Goal: Task Accomplishment & Management: Complete application form

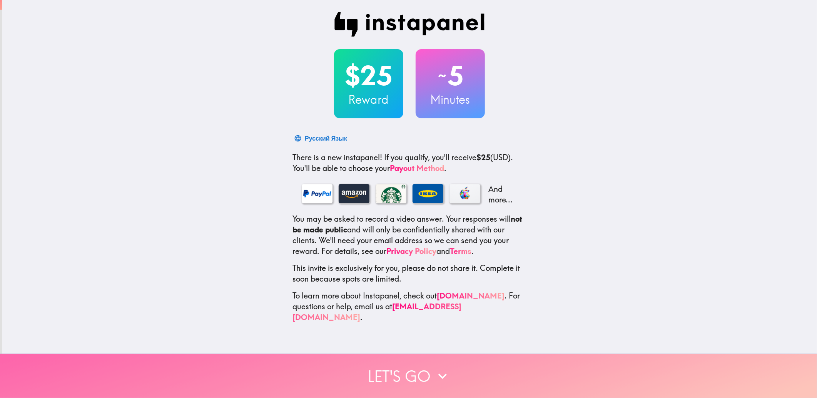
click at [400, 372] on button "Let's go" at bounding box center [408, 376] width 817 height 44
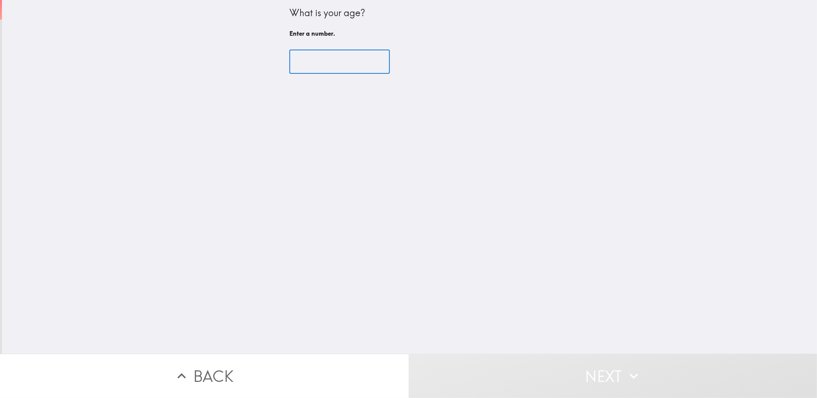
click at [327, 56] on input "number" at bounding box center [339, 62] width 100 height 24
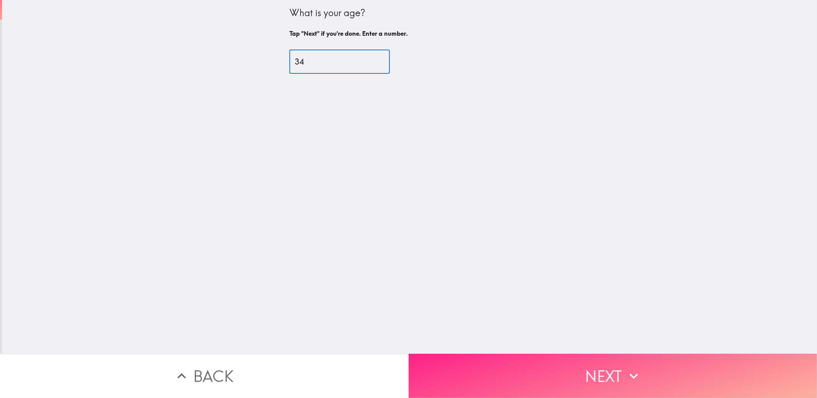
type input "34"
click at [510, 358] on button "Next" at bounding box center [612, 376] width 408 height 44
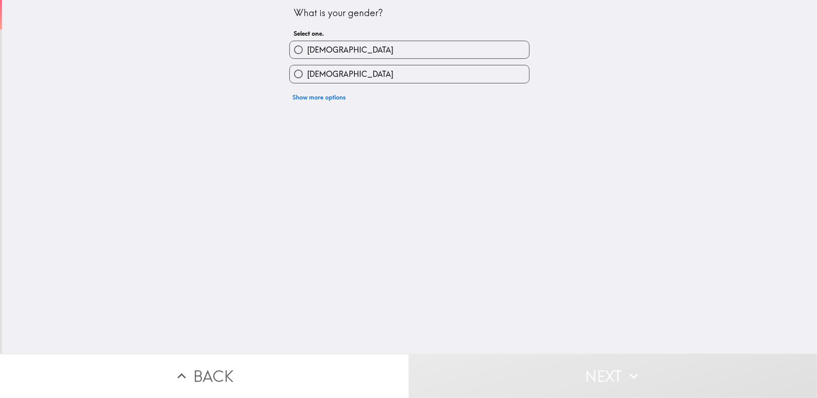
click at [345, 59] on div "[DEMOGRAPHIC_DATA]" at bounding box center [406, 71] width 246 height 24
click at [344, 49] on label "[DEMOGRAPHIC_DATA]" at bounding box center [409, 49] width 239 height 17
click at [307, 49] on input "[DEMOGRAPHIC_DATA]" at bounding box center [298, 49] width 17 height 17
radio input "true"
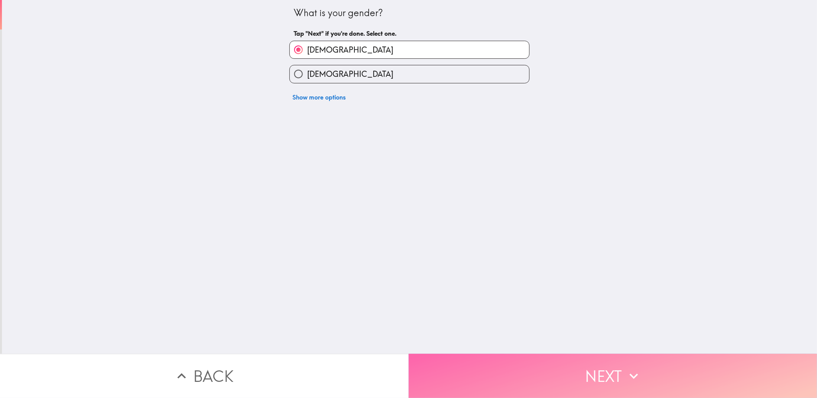
click at [545, 373] on button "Next" at bounding box center [612, 376] width 408 height 44
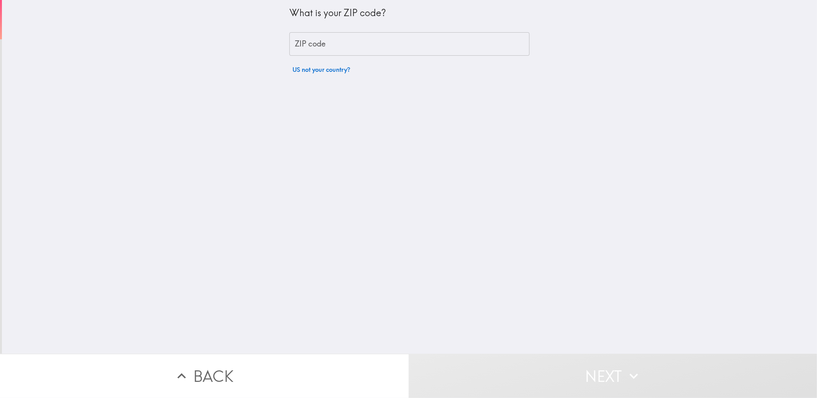
click at [366, 38] on input "ZIP code" at bounding box center [409, 44] width 240 height 24
type input "39759"
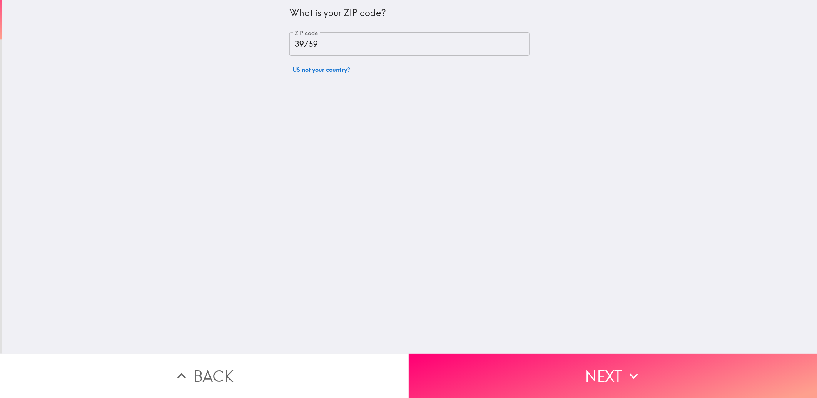
click at [529, 354] on button "Next" at bounding box center [612, 376] width 408 height 44
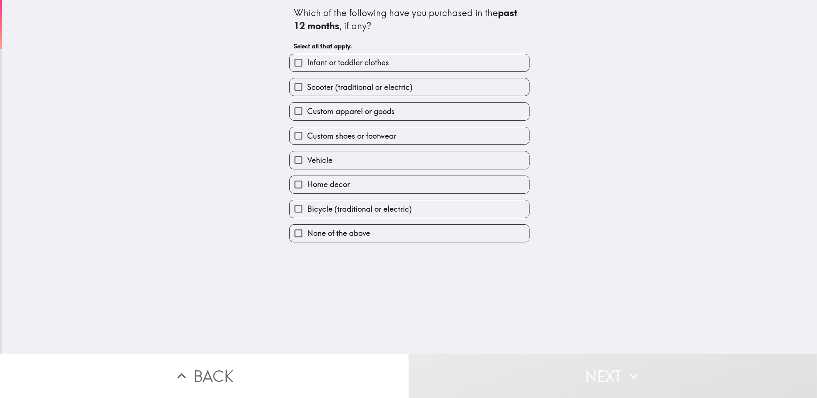
click at [368, 88] on span "Scooter (traditional or electric)" at bounding box center [359, 87] width 105 height 11
click at [307, 88] on input "Scooter (traditional or electric)" at bounding box center [298, 86] width 17 height 17
checkbox input "true"
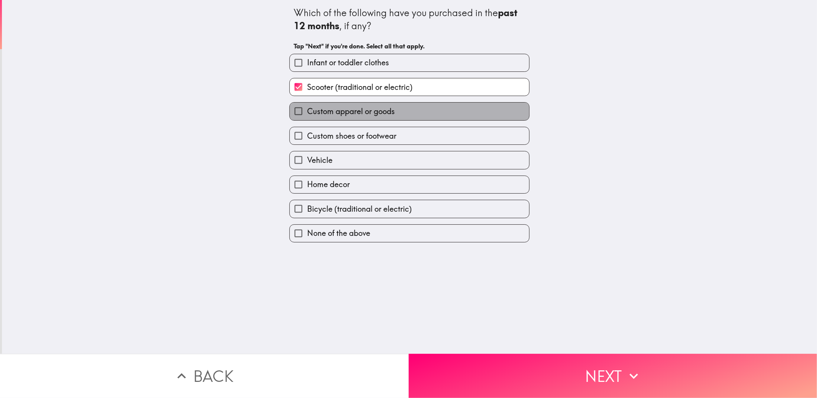
click at [368, 114] on span "Custom apparel or goods" at bounding box center [351, 111] width 88 height 11
click at [307, 114] on input "Custom apparel or goods" at bounding box center [298, 111] width 17 height 17
checkbox input "true"
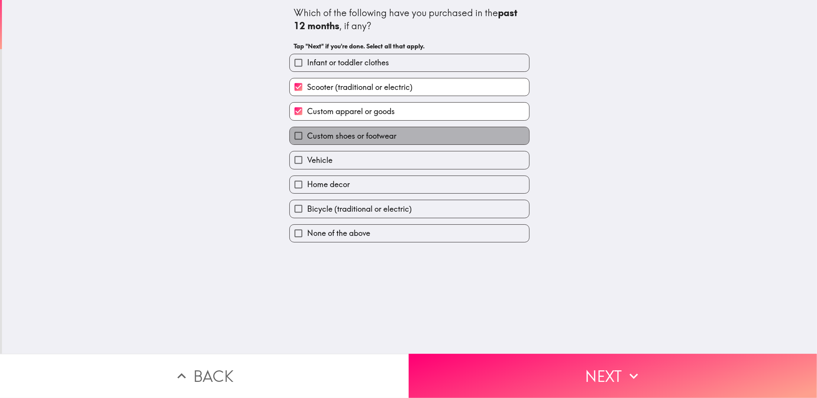
click at [357, 137] on span "Custom shoes or footwear" at bounding box center [351, 136] width 89 height 11
click at [307, 137] on input "Custom shoes or footwear" at bounding box center [298, 135] width 17 height 17
checkbox input "true"
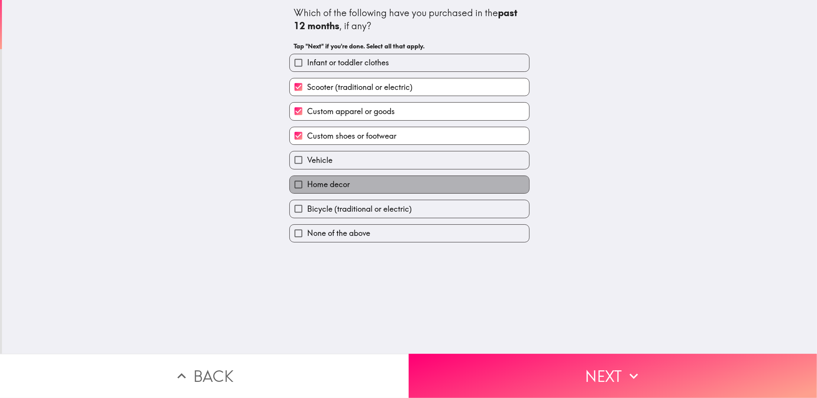
click at [339, 187] on span "Home decor" at bounding box center [328, 184] width 43 height 11
click at [307, 187] on input "Home decor" at bounding box center [298, 184] width 17 height 17
checkbox input "true"
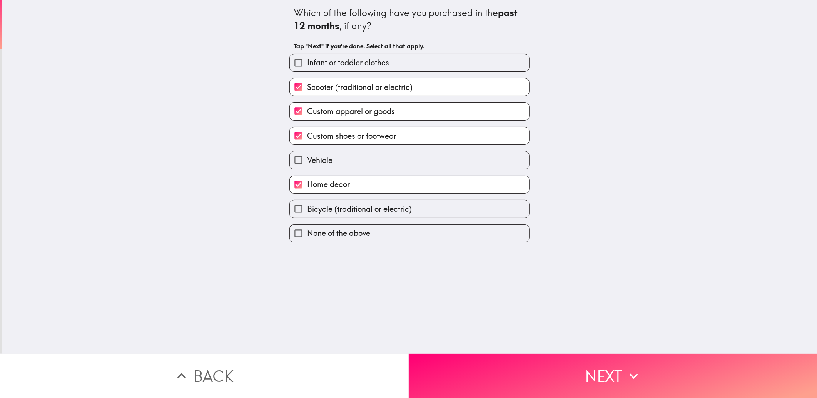
click at [337, 210] on span "Bicycle (traditional or electric)" at bounding box center [359, 209] width 105 height 11
click at [307, 210] on input "Bicycle (traditional or electric)" at bounding box center [298, 208] width 17 height 17
checkbox input "true"
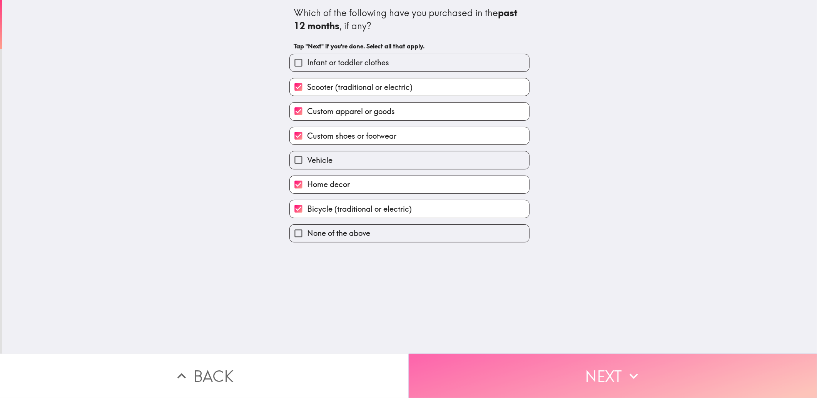
click at [484, 355] on button "Next" at bounding box center [612, 376] width 408 height 44
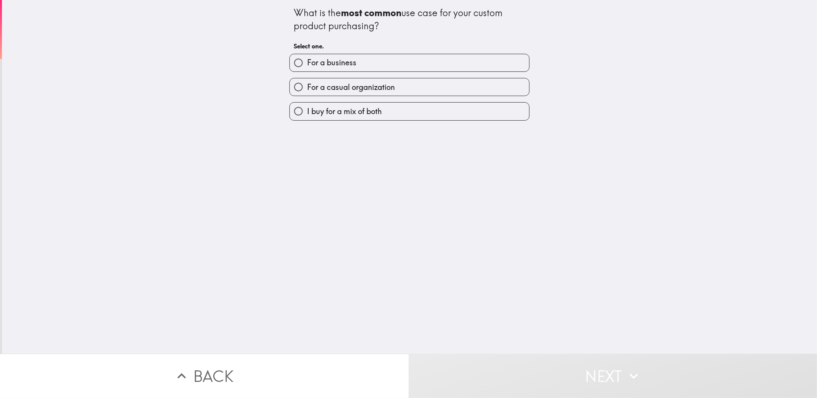
click at [328, 107] on span "I buy for a mix of both" at bounding box center [344, 111] width 75 height 11
click at [307, 107] on input "I buy for a mix of both" at bounding box center [298, 111] width 17 height 17
radio input "true"
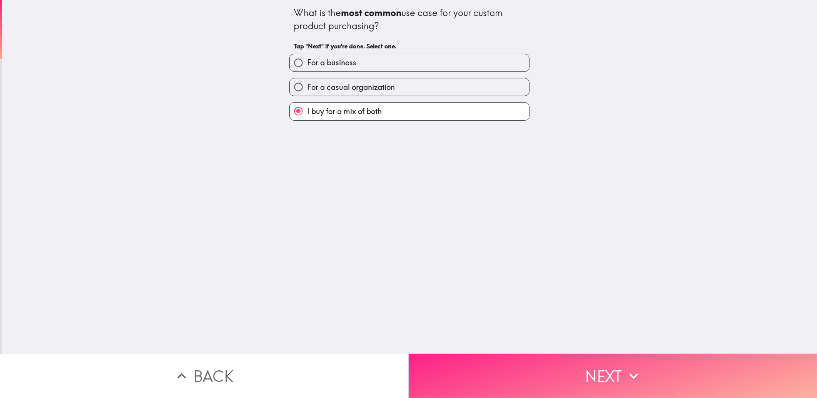
click at [472, 365] on button "Next" at bounding box center [612, 376] width 408 height 44
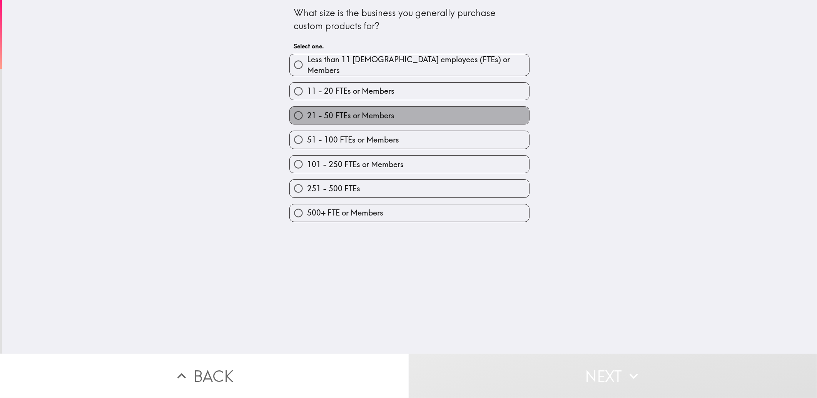
click at [330, 110] on span "21 - 50 FTEs or Members" at bounding box center [350, 115] width 87 height 11
click at [307, 109] on input "21 - 50 FTEs or Members" at bounding box center [298, 115] width 17 height 17
radio input "true"
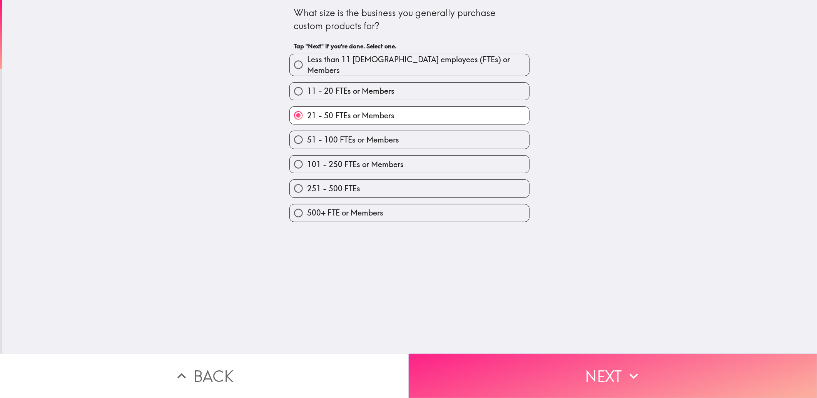
click at [577, 365] on button "Next" at bounding box center [612, 376] width 408 height 44
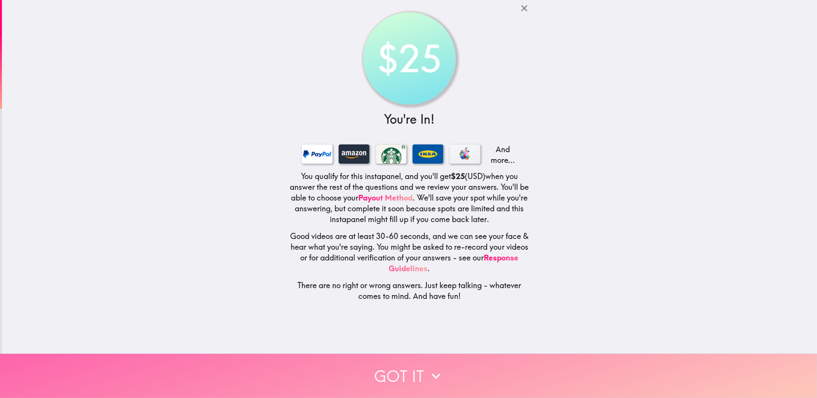
click at [402, 361] on button "Got it" at bounding box center [408, 376] width 817 height 44
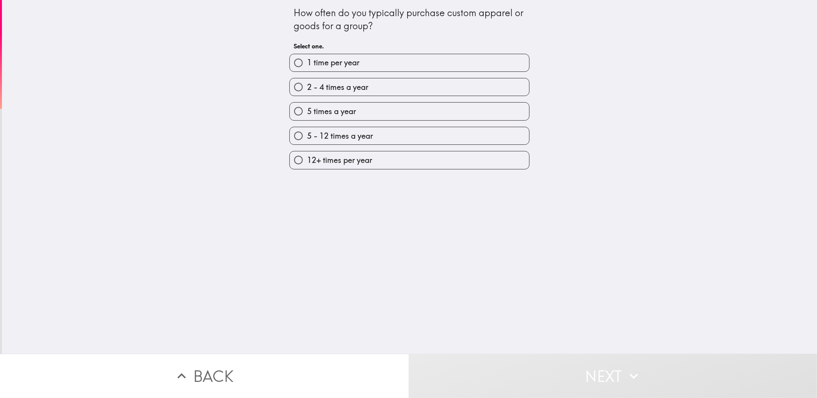
click at [332, 87] on span "2 - 4 times a year" at bounding box center [337, 87] width 61 height 11
click at [307, 87] on input "2 - 4 times a year" at bounding box center [298, 86] width 17 height 17
radio input "true"
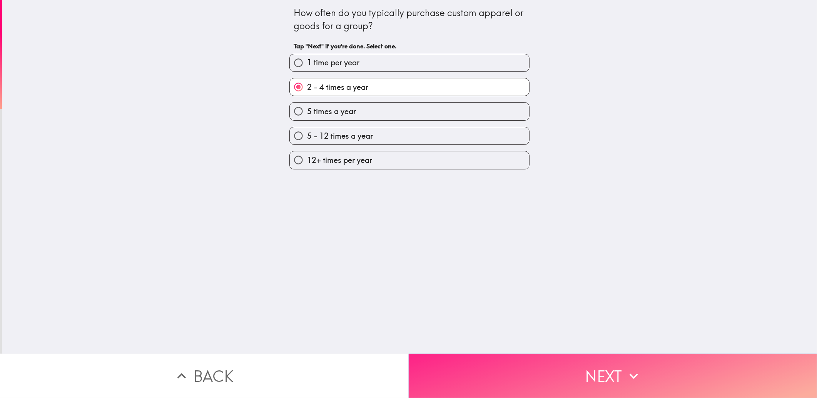
click at [513, 376] on button "Next" at bounding box center [612, 376] width 408 height 44
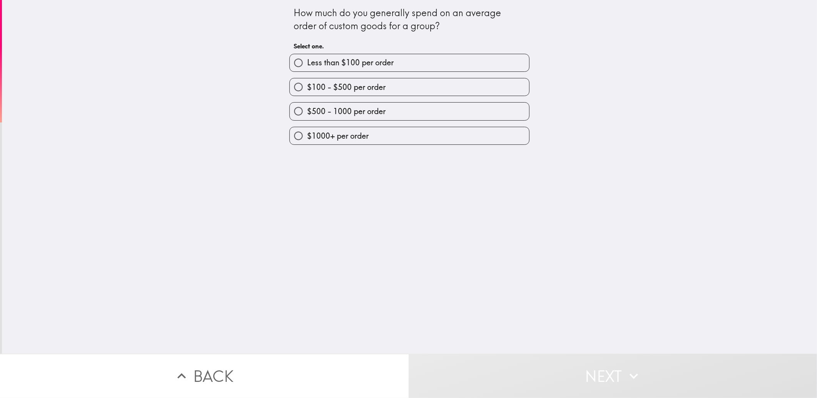
click at [333, 90] on span "$100 - $500 per order" at bounding box center [346, 87] width 78 height 11
click at [307, 90] on input "$100 - $500 per order" at bounding box center [298, 86] width 17 height 17
radio input "true"
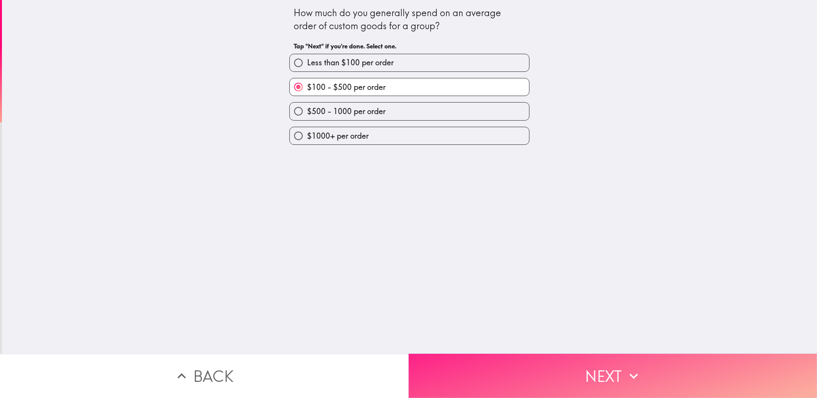
click at [480, 357] on button "Next" at bounding box center [612, 376] width 408 height 44
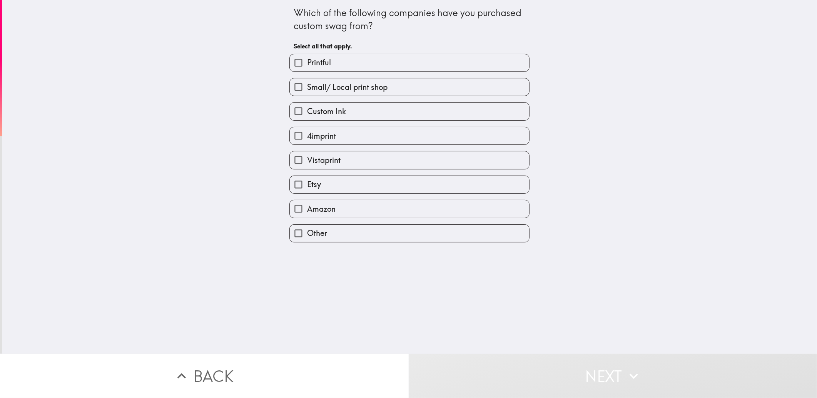
click at [307, 162] on span "Vistaprint" at bounding box center [323, 160] width 33 height 11
click at [303, 162] on input "Vistaprint" at bounding box center [298, 160] width 17 height 17
checkbox input "true"
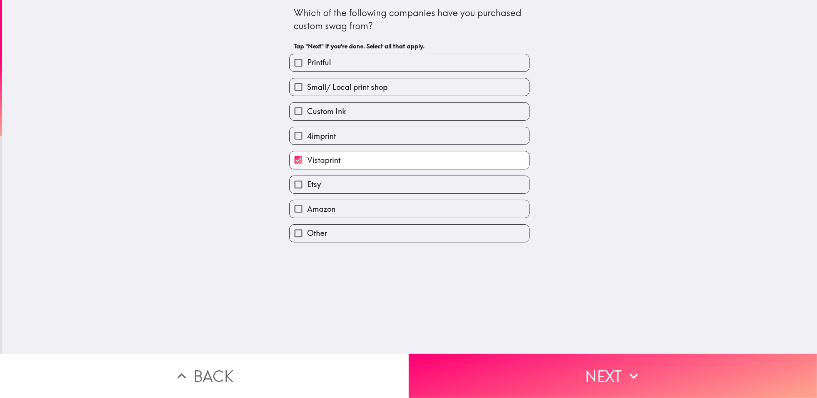
click at [312, 107] on span "Custom Ink" at bounding box center [326, 111] width 39 height 11
click at [307, 107] on input "Custom Ink" at bounding box center [298, 111] width 17 height 17
checkbox input "true"
click at [350, 174] on div "Etsy" at bounding box center [406, 182] width 246 height 24
click at [350, 179] on label "Etsy" at bounding box center [409, 184] width 239 height 17
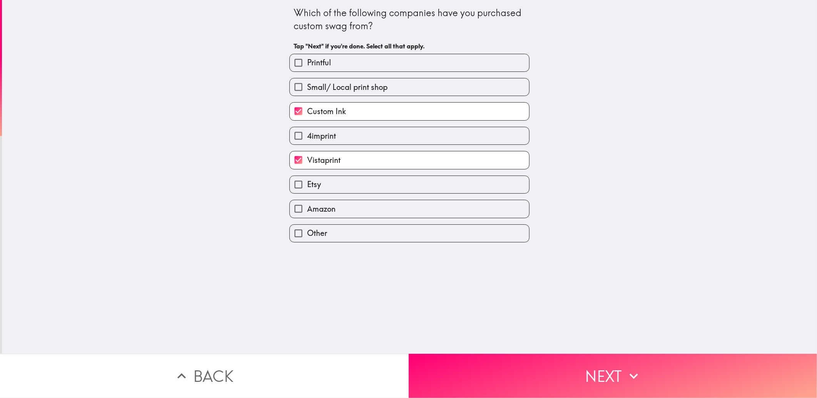
click at [307, 179] on input "Etsy" at bounding box center [298, 184] width 17 height 17
checkbox input "true"
click at [349, 214] on label "Amazon" at bounding box center [409, 208] width 239 height 17
click at [307, 214] on input "Amazon" at bounding box center [298, 208] width 17 height 17
checkbox input "true"
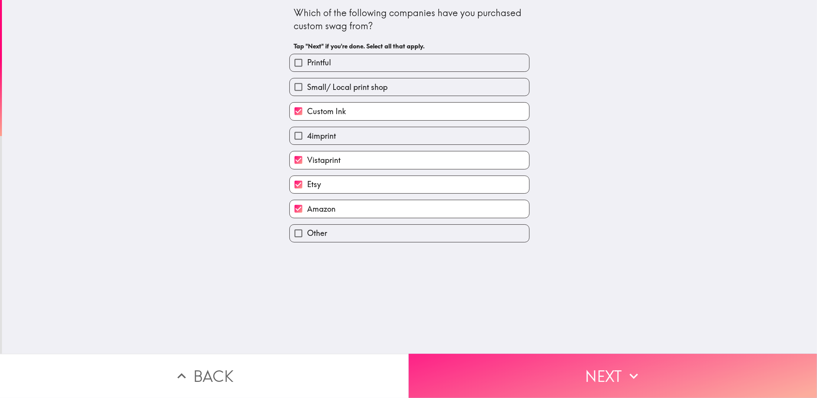
click at [451, 360] on button "Next" at bounding box center [612, 376] width 408 height 44
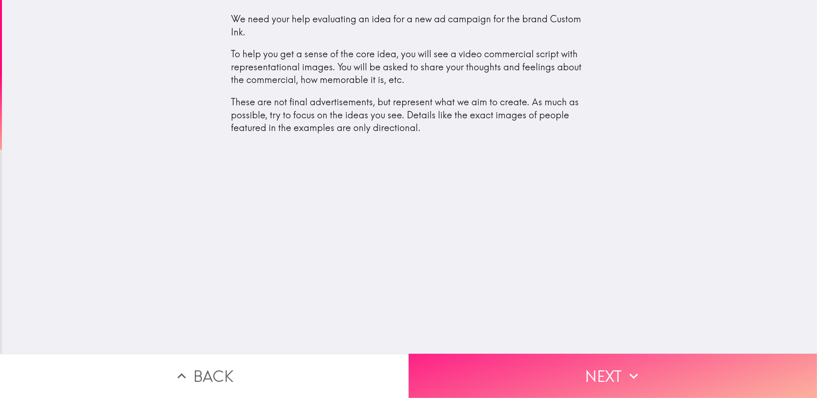
click at [530, 367] on button "Next" at bounding box center [612, 376] width 408 height 44
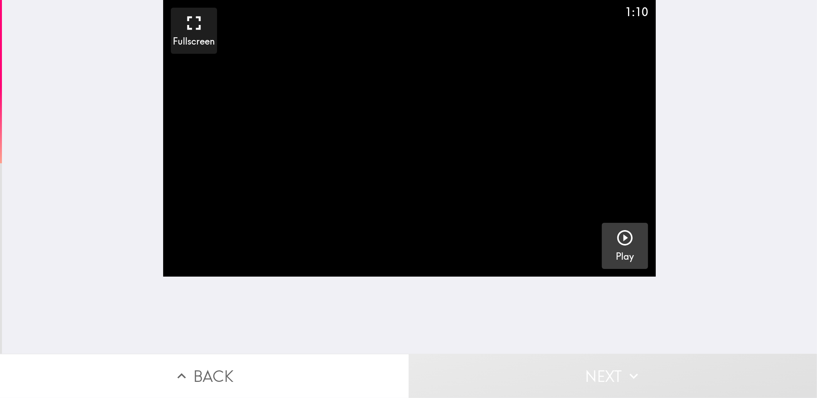
click at [602, 242] on button "Play" at bounding box center [625, 246] width 46 height 46
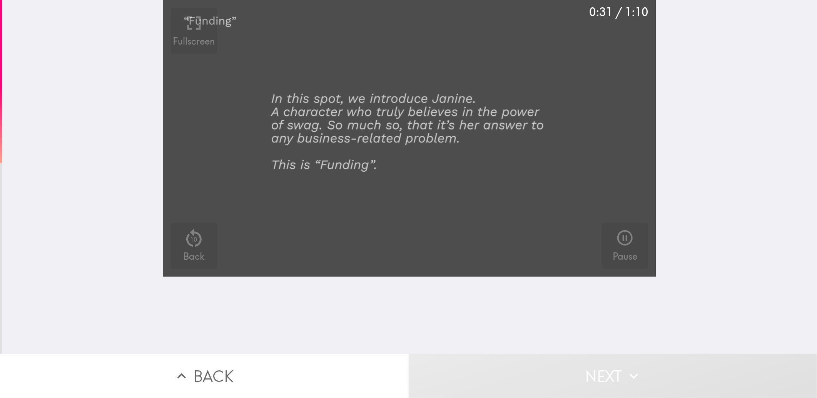
click at [487, 160] on video "button" at bounding box center [409, 138] width 492 height 277
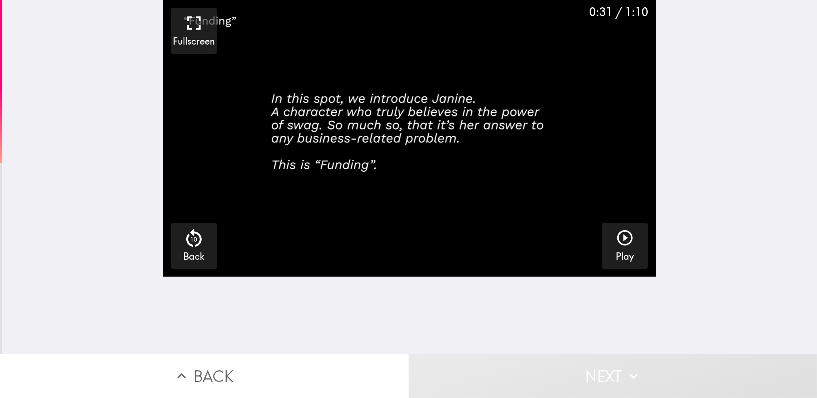
click at [487, 160] on video "button" at bounding box center [409, 138] width 492 height 277
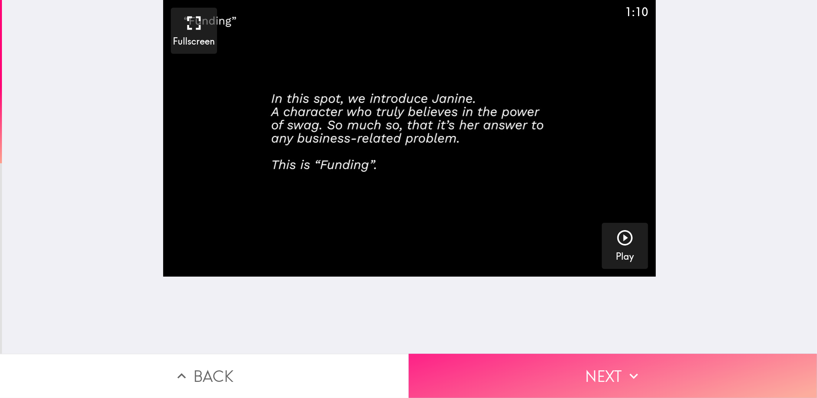
click at [631, 368] on icon "button" at bounding box center [633, 376] width 17 height 17
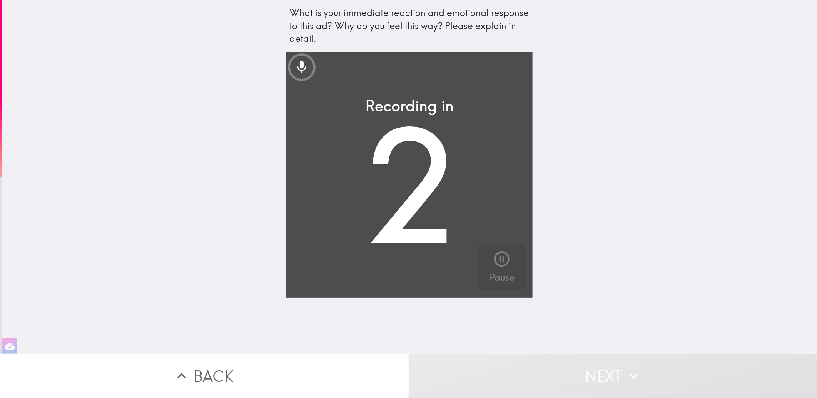
click at [433, 187] on video "button" at bounding box center [409, 175] width 246 height 246
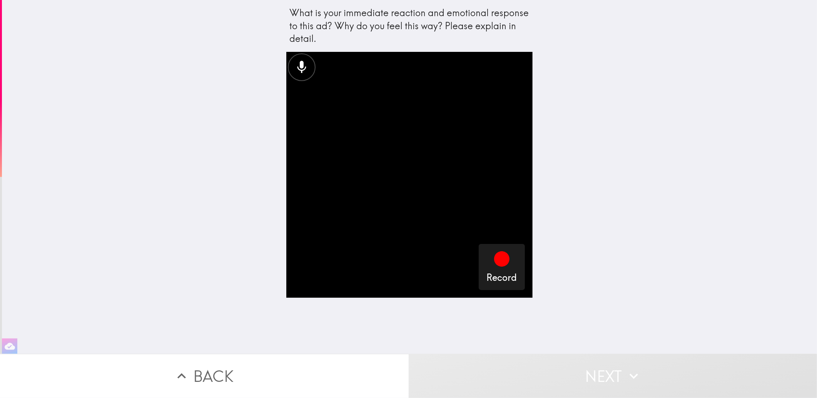
click at [390, 214] on video "button" at bounding box center [409, 175] width 246 height 246
click at [168, 381] on button "Back" at bounding box center [204, 376] width 408 height 44
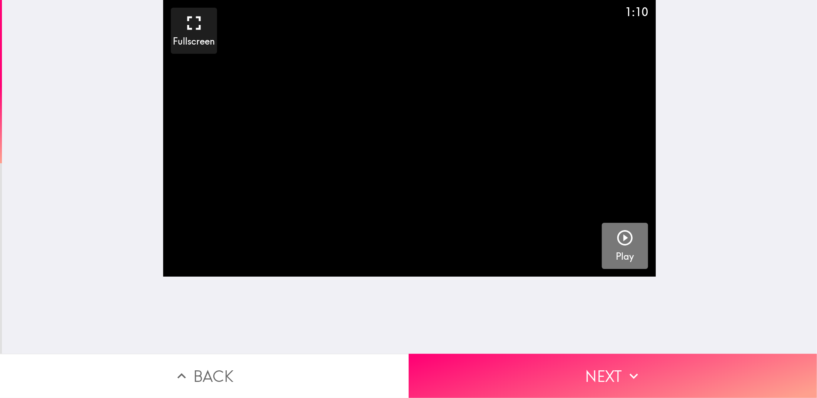
click at [616, 254] on h5 "Play" at bounding box center [625, 256] width 18 height 13
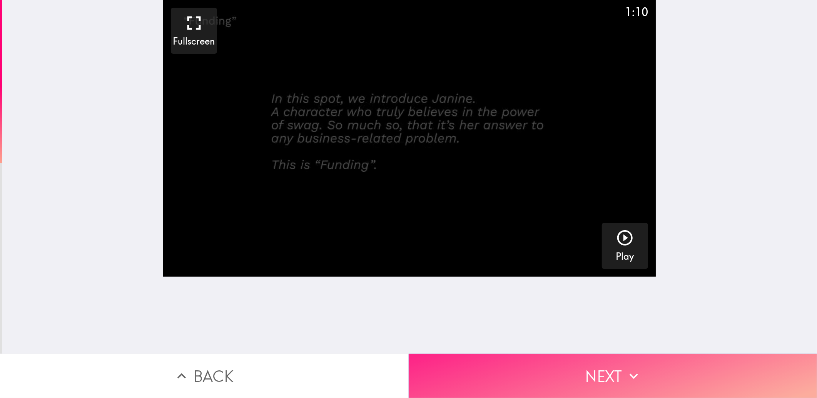
click at [487, 371] on button "Next" at bounding box center [612, 376] width 408 height 44
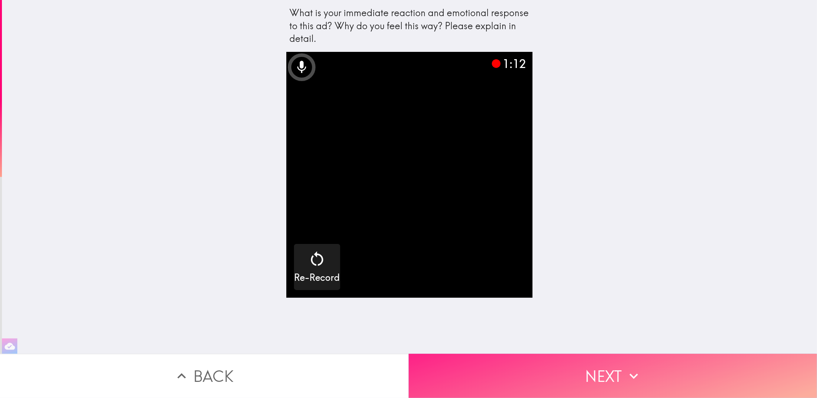
click at [573, 373] on button "Next" at bounding box center [612, 376] width 408 height 44
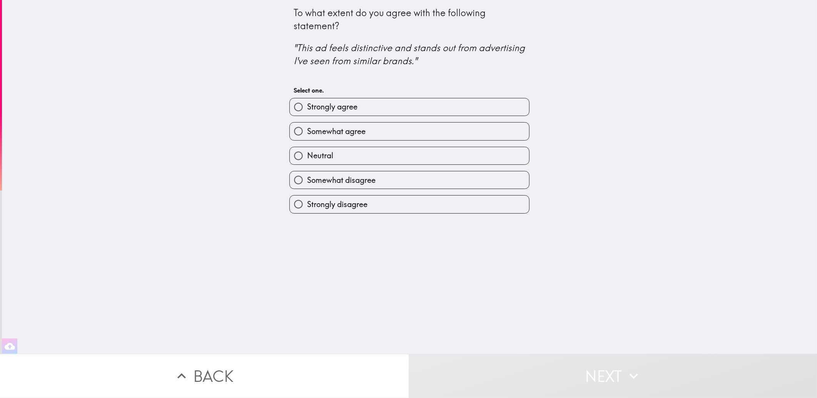
click at [352, 135] on span "Somewhat agree" at bounding box center [336, 131] width 58 height 11
click at [307, 135] on input "Somewhat agree" at bounding box center [298, 131] width 17 height 17
radio input "true"
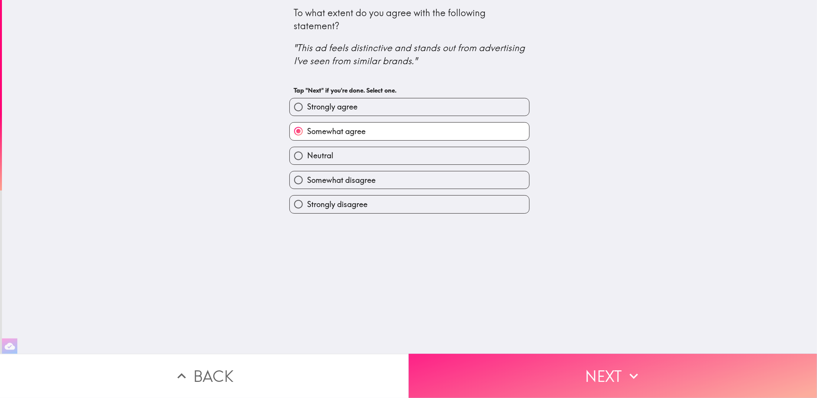
click at [538, 366] on button "Next" at bounding box center [612, 376] width 408 height 44
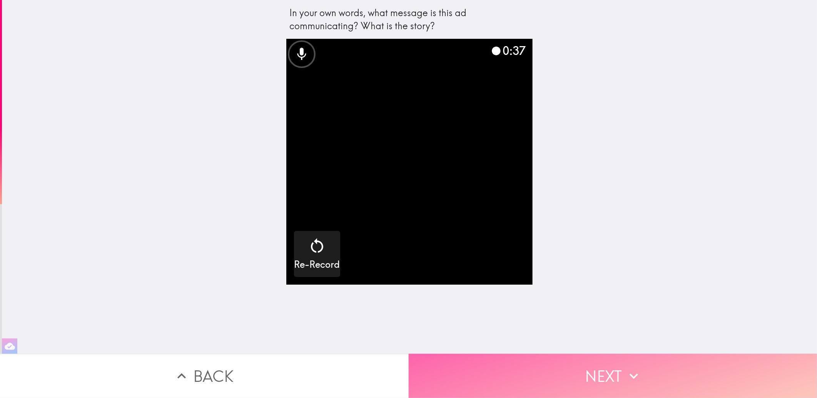
click at [553, 357] on button "Next" at bounding box center [612, 376] width 408 height 44
click at [575, 357] on button "Next" at bounding box center [612, 376] width 408 height 44
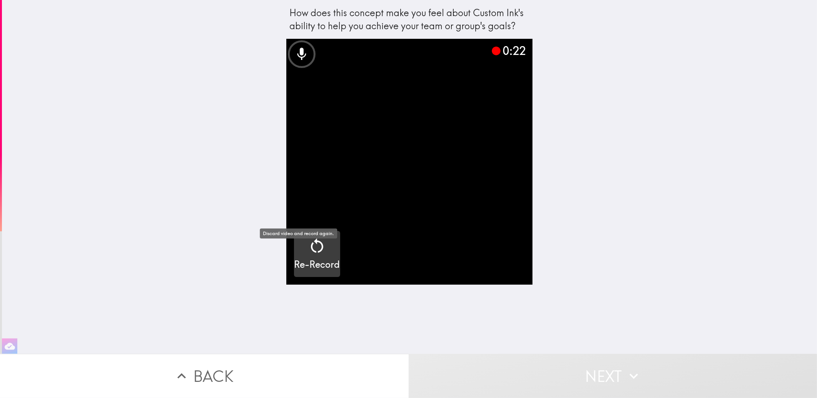
click at [306, 260] on div "Re-Record" at bounding box center [317, 254] width 46 height 35
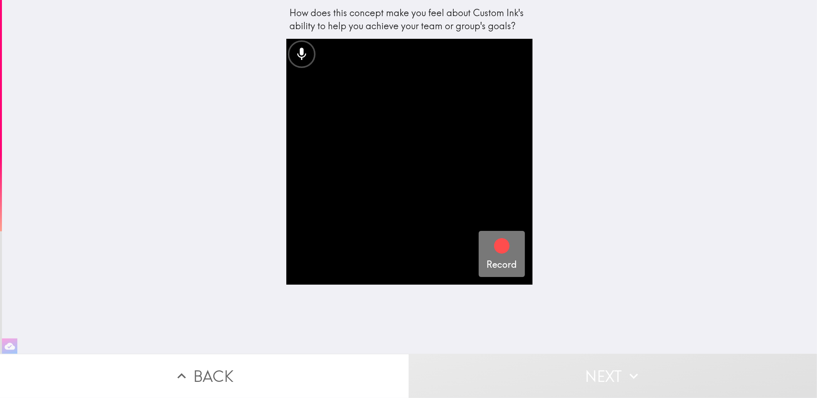
click at [505, 253] on div "Record" at bounding box center [501, 254] width 30 height 35
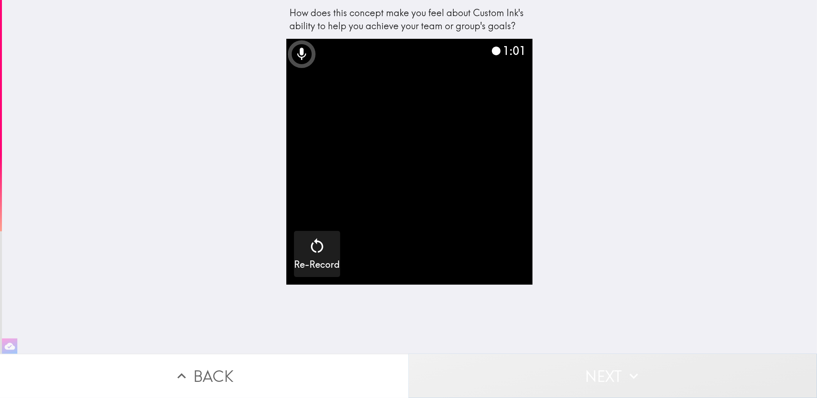
click at [508, 373] on button "Next" at bounding box center [612, 376] width 408 height 44
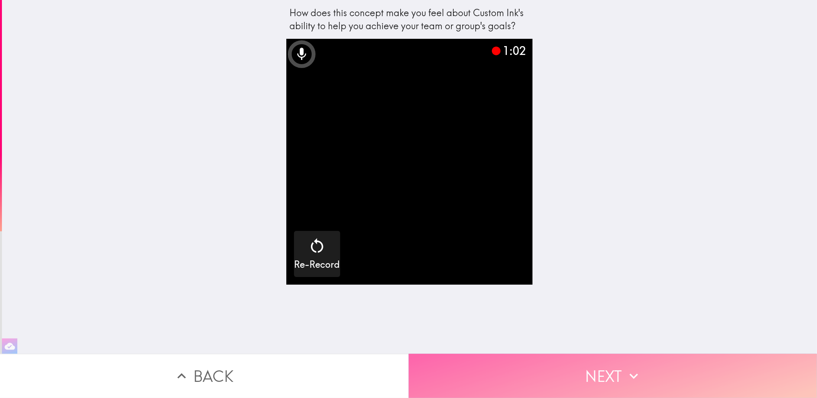
click at [508, 367] on button "Next" at bounding box center [612, 376] width 408 height 44
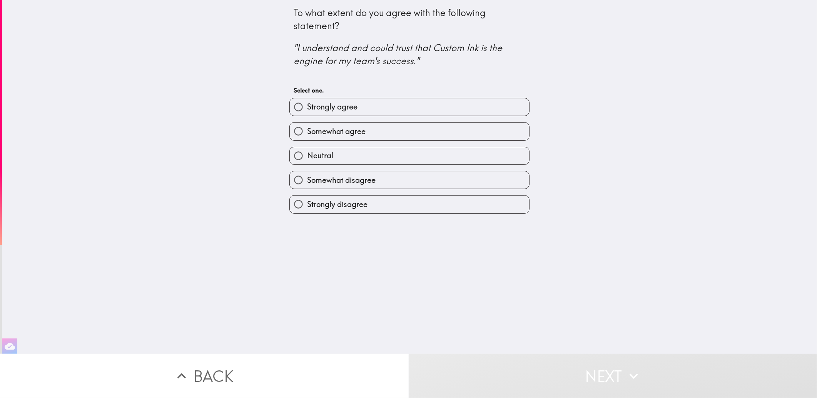
click at [299, 115] on label "Strongly agree" at bounding box center [409, 106] width 239 height 17
click at [299, 115] on input "Strongly agree" at bounding box center [298, 106] width 17 height 17
radio input "true"
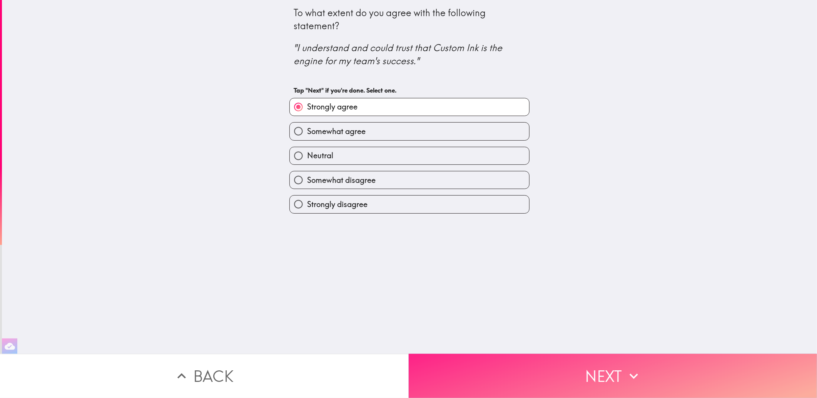
click at [500, 366] on button "Next" at bounding box center [612, 376] width 408 height 44
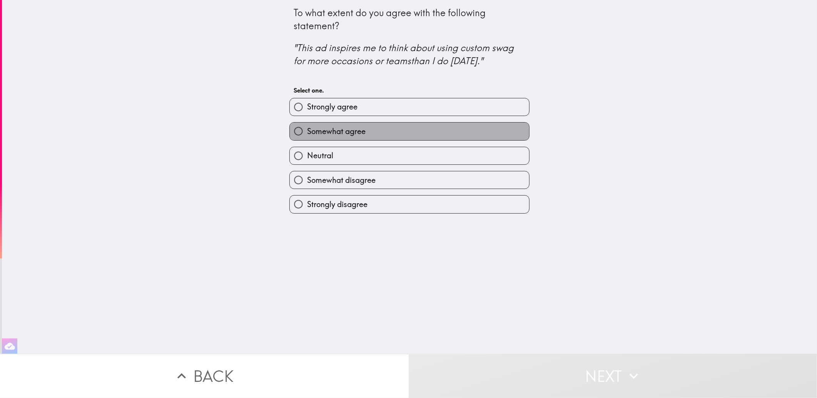
click at [308, 137] on span "Somewhat agree" at bounding box center [336, 131] width 58 height 11
click at [307, 137] on input "Somewhat agree" at bounding box center [298, 131] width 17 height 17
radio input "true"
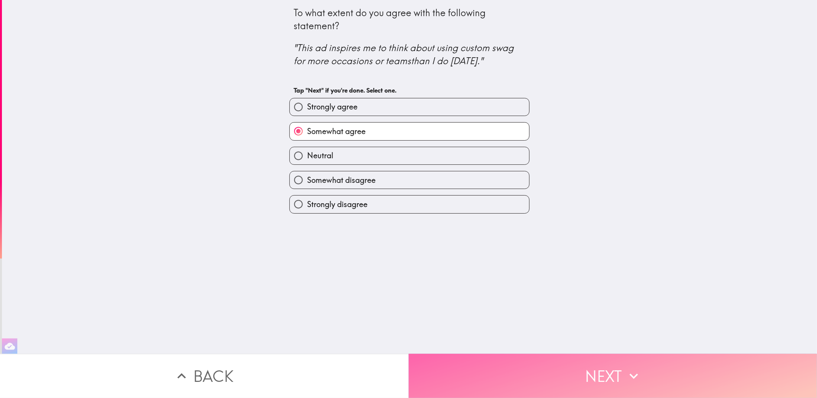
click at [548, 378] on button "Next" at bounding box center [612, 376] width 408 height 44
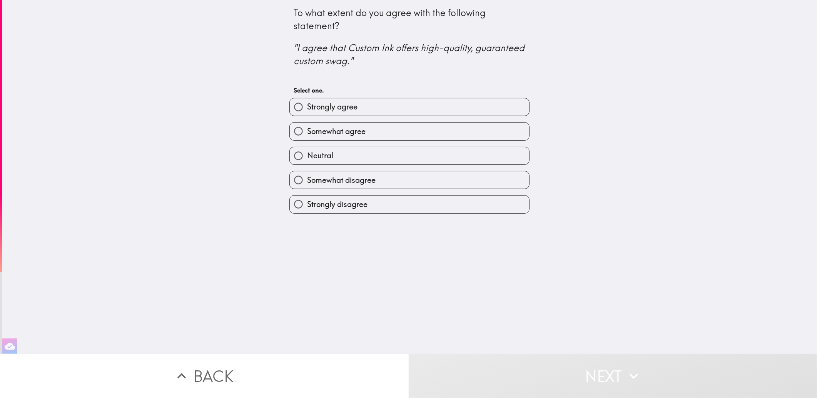
click at [327, 112] on span "Strongly agree" at bounding box center [332, 107] width 50 height 11
click at [307, 112] on input "Strongly agree" at bounding box center [298, 106] width 17 height 17
radio input "true"
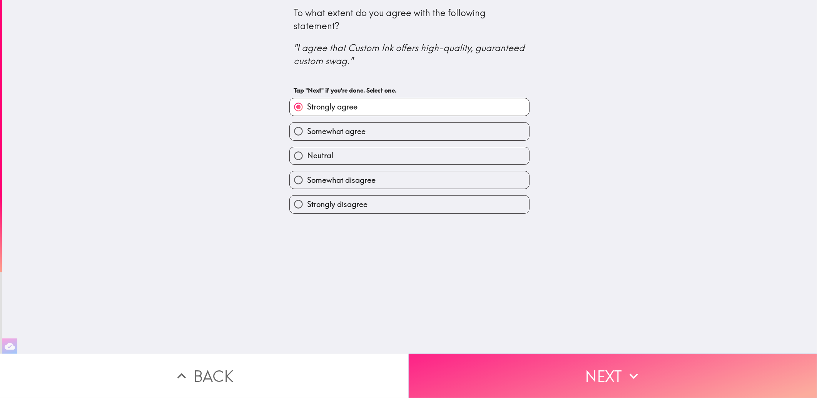
click at [554, 377] on button "Next" at bounding box center [612, 376] width 408 height 44
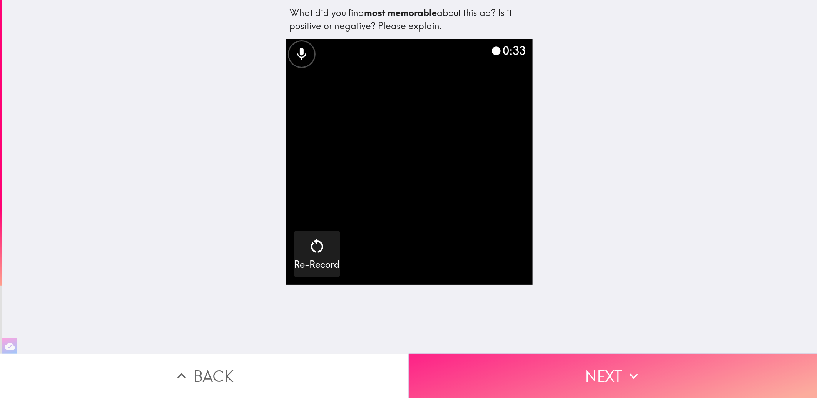
click at [586, 365] on button "Next" at bounding box center [612, 376] width 408 height 44
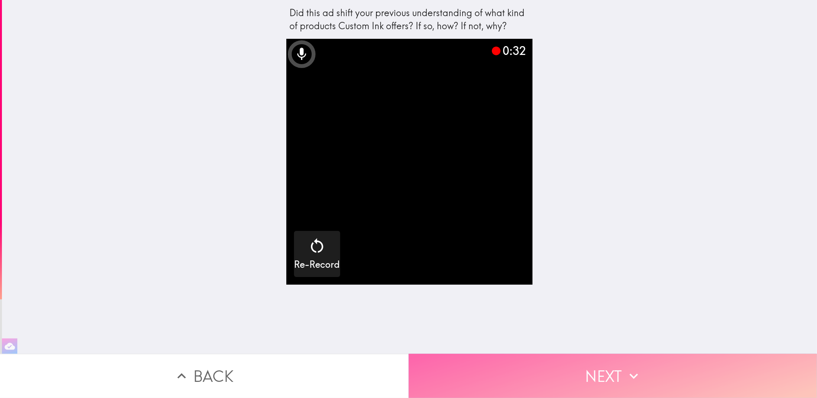
click at [497, 366] on button "Next" at bounding box center [612, 376] width 408 height 44
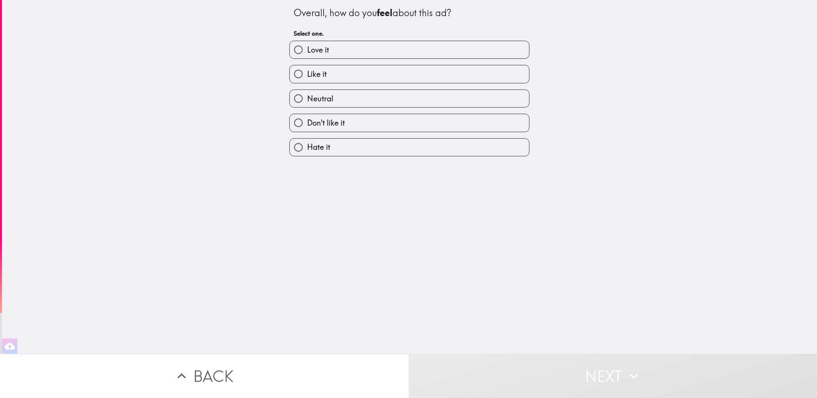
click at [323, 77] on label "Like it" at bounding box center [409, 73] width 239 height 17
click at [307, 77] on input "Like it" at bounding box center [298, 73] width 17 height 17
radio input "true"
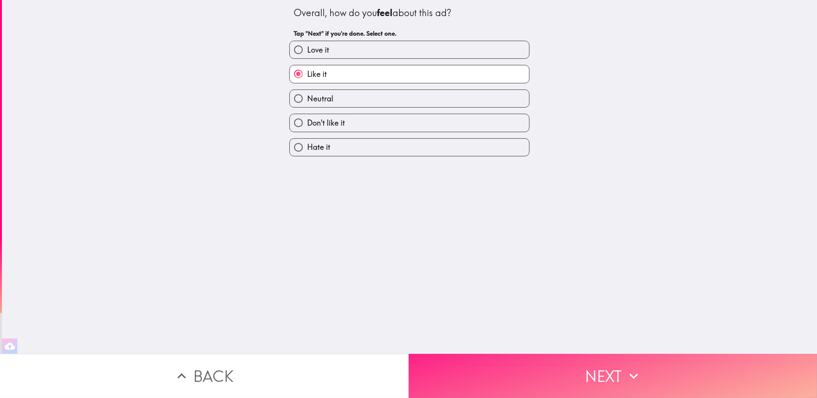
click at [480, 357] on button "Next" at bounding box center [612, 376] width 408 height 44
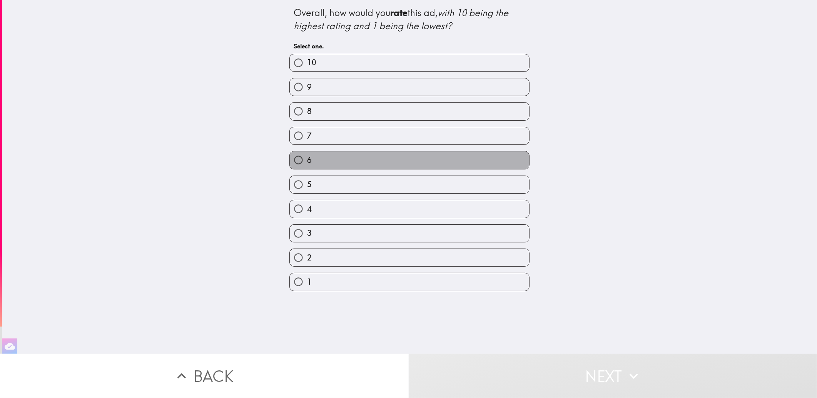
click at [355, 159] on label "6" at bounding box center [409, 160] width 239 height 17
click at [307, 159] on input "6" at bounding box center [298, 160] width 17 height 17
radio input "true"
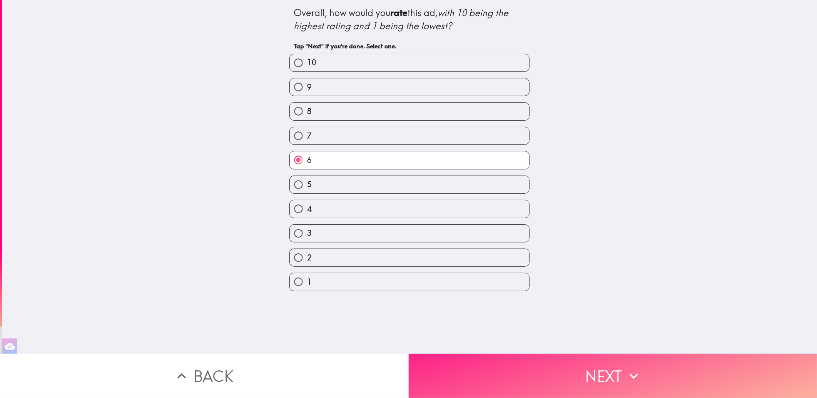
click at [524, 370] on button "Next" at bounding box center [612, 376] width 408 height 44
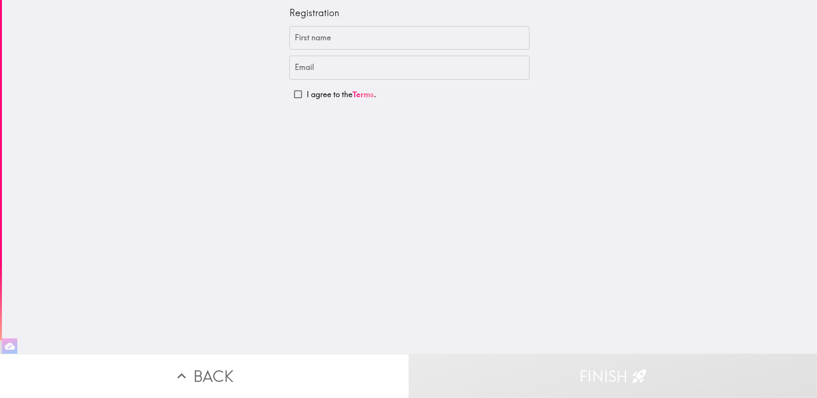
click at [333, 38] on input "First name" at bounding box center [409, 38] width 240 height 24
type input "j"
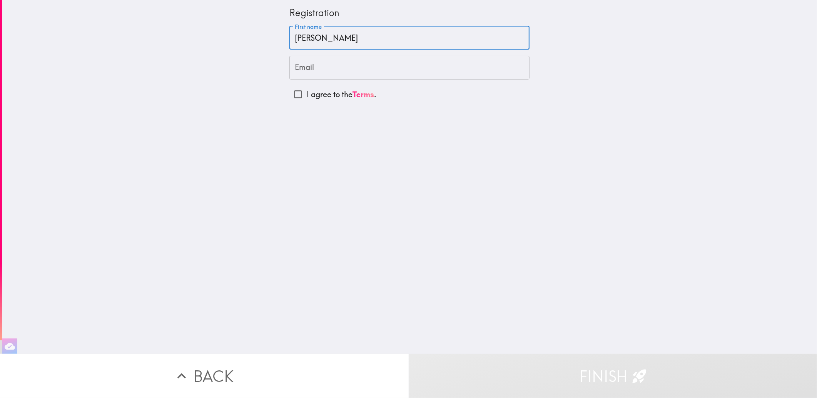
type input "[PERSON_NAME]"
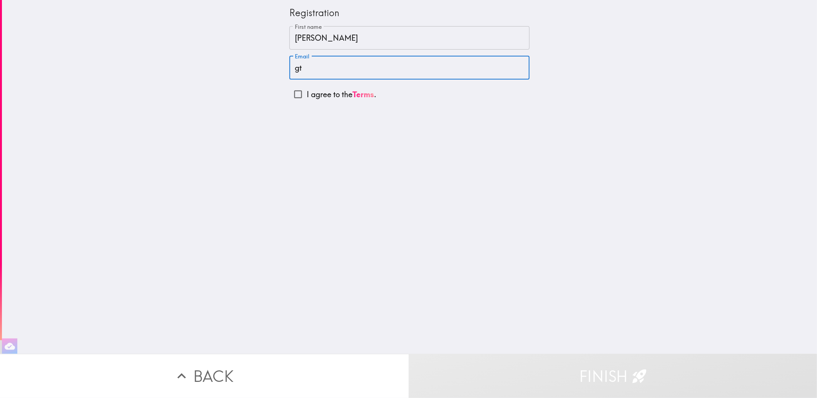
type input "[EMAIL_ADDRESS][DOMAIN_NAME]"
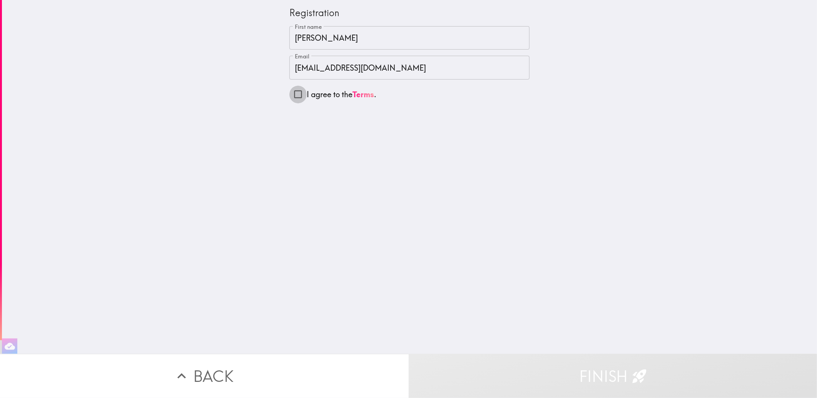
click at [289, 98] on input "I agree to the Terms ." at bounding box center [297, 94] width 17 height 17
checkbox input "true"
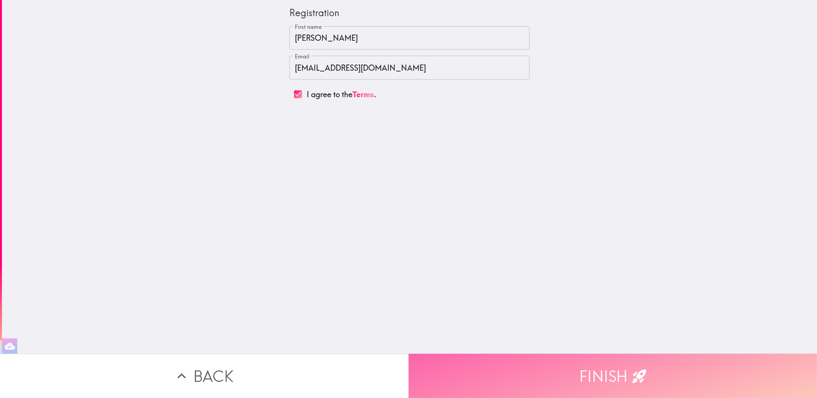
click at [488, 365] on button "Finish" at bounding box center [612, 376] width 408 height 44
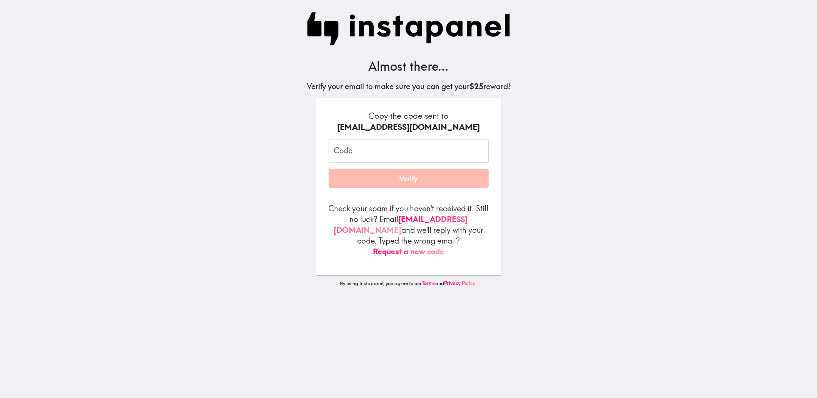
click at [388, 150] on input "Code" at bounding box center [408, 151] width 160 height 24
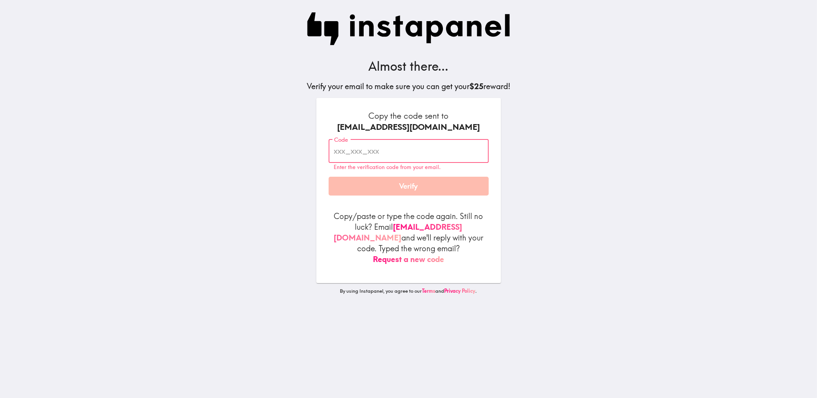
paste input "LKU_UYf_fT6"
type input "LKU_UYf_fT6"
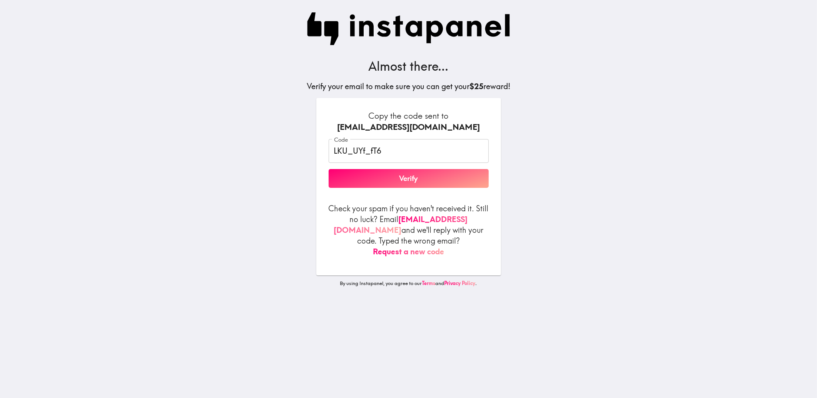
click at [385, 190] on form "Copy the code sent to [EMAIL_ADDRESS][DOMAIN_NAME] Code LKU_UYf_fT6 Code Verify…" at bounding box center [408, 183] width 160 height 147
click at [388, 171] on button "Verify" at bounding box center [408, 178] width 160 height 19
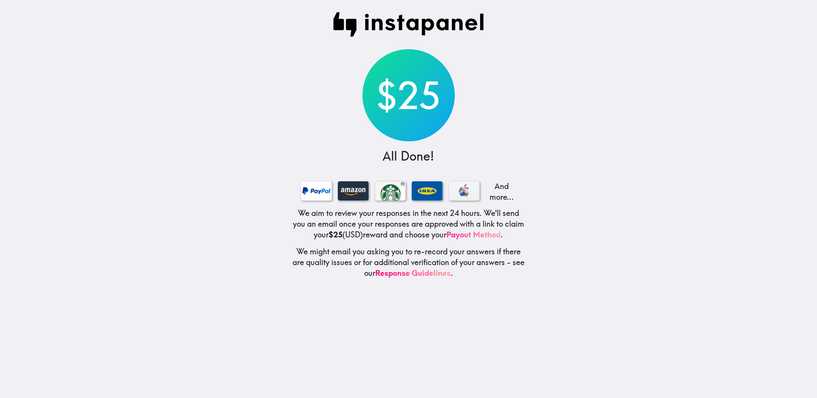
click at [490, 235] on link "Payout Method" at bounding box center [474, 235] width 54 height 10
